Goal: Task Accomplishment & Management: Use online tool/utility

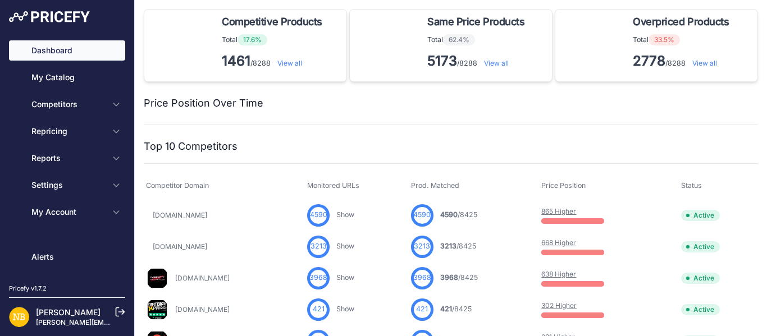
click at [283, 65] on link "View all" at bounding box center [289, 63] width 25 height 8
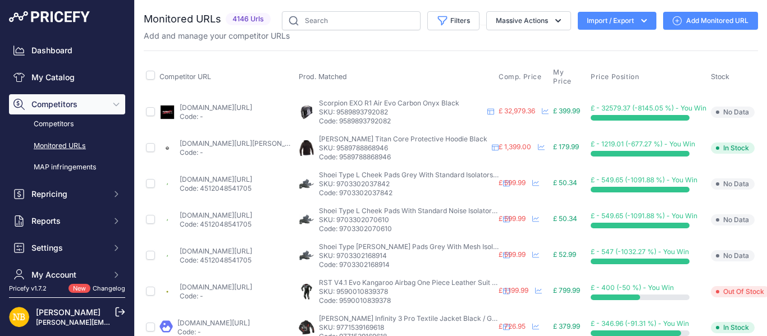
click at [639, 22] on icon "button" at bounding box center [644, 20] width 11 height 11
click at [608, 70] on div "Export" at bounding box center [616, 64] width 90 height 20
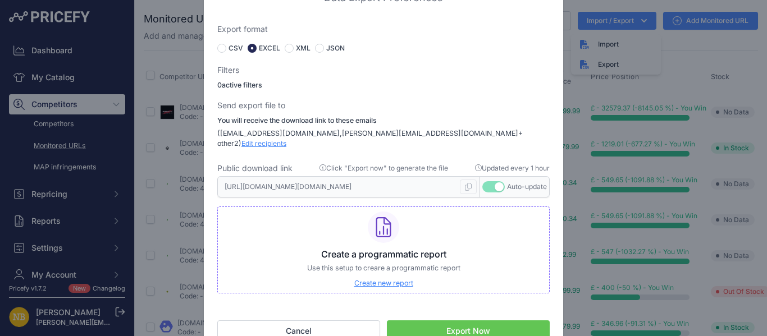
click at [472, 321] on button "Export Now" at bounding box center [468, 331] width 163 height 21
